Goal: Transaction & Acquisition: Purchase product/service

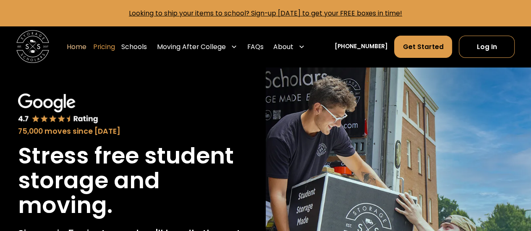
click at [115, 45] on link "Pricing" at bounding box center [104, 46] width 22 height 23
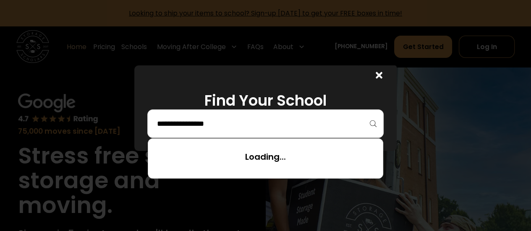
click at [311, 128] on input "search" at bounding box center [265, 124] width 219 height 14
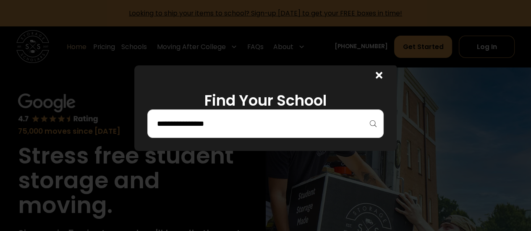
drag, startPoint x: 280, startPoint y: 92, endPoint x: 202, endPoint y: 120, distance: 82.6
click at [202, 120] on input "search" at bounding box center [265, 124] width 219 height 14
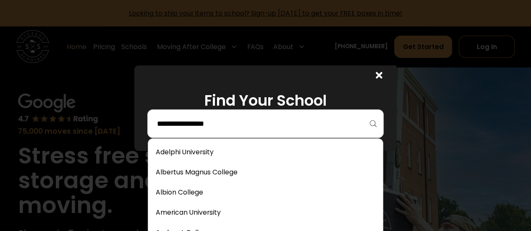
type input "*"
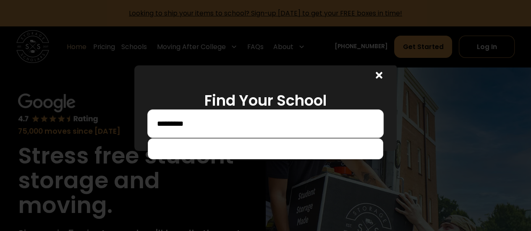
type input "********"
click at [404, 171] on div at bounding box center [265, 115] width 531 height 231
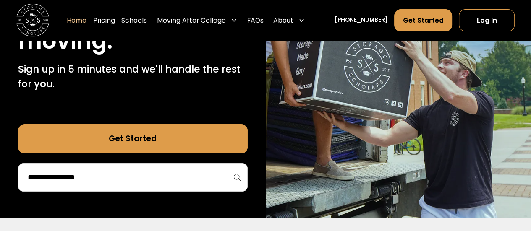
scroll to position [168, 0]
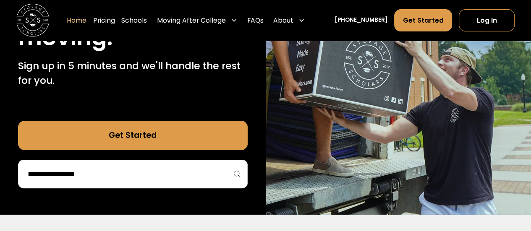
click at [182, 178] on input "search" at bounding box center [133, 174] width 212 height 14
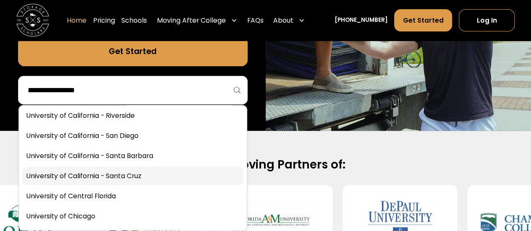
scroll to position [3808, 0]
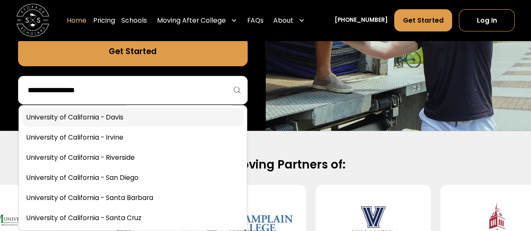
click at [116, 117] on link at bounding box center [132, 117] width 221 height 18
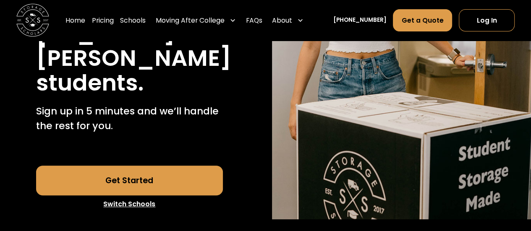
scroll to position [294, 0]
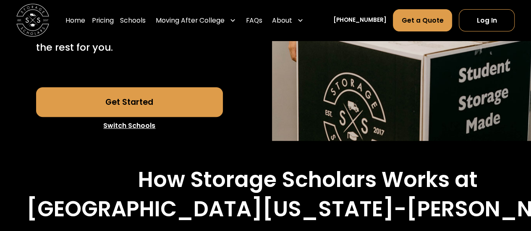
click at [149, 102] on link "Get Started" at bounding box center [129, 101] width 186 height 29
click at [114, 18] on link "Pricing" at bounding box center [103, 20] width 22 height 23
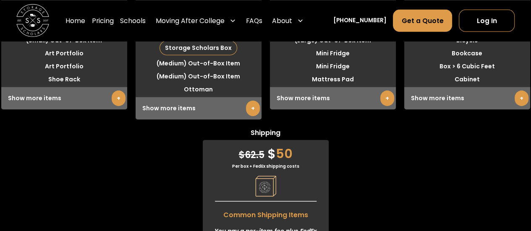
scroll to position [2127, 0]
